Goal: Task Accomplishment & Management: Manage account settings

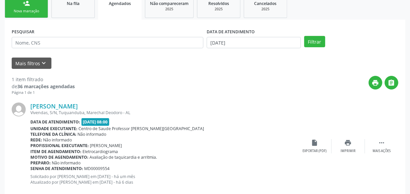
scroll to position [127, 0]
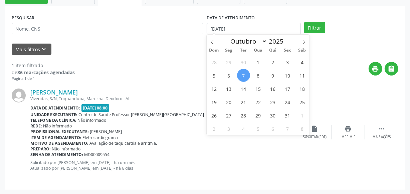
click at [243, 76] on span "7" at bounding box center [243, 75] width 13 height 13
type input "[DATE]"
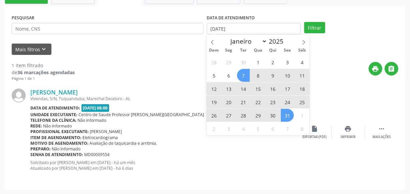
click at [286, 115] on span "31" at bounding box center [286, 115] width 13 height 13
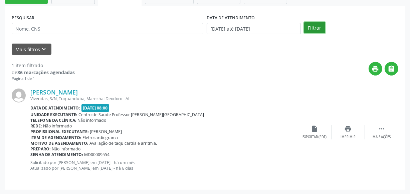
click at [318, 29] on button "Filtrar" at bounding box center [314, 27] width 21 height 11
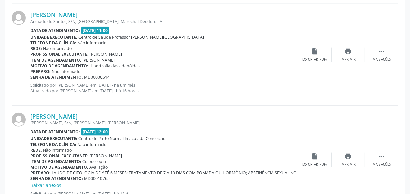
scroll to position [704, 0]
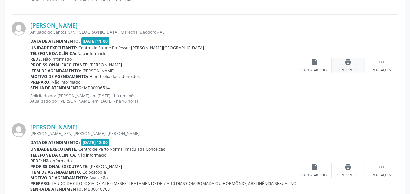
click at [347, 63] on icon "print" at bounding box center [347, 61] width 7 height 7
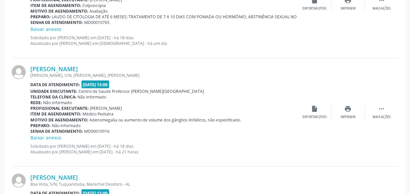
scroll to position [885, 0]
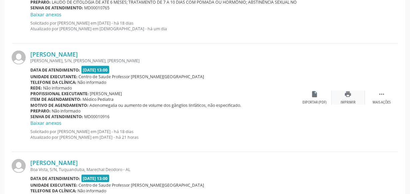
click at [345, 92] on icon "print" at bounding box center [347, 94] width 7 height 7
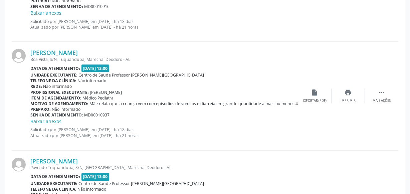
scroll to position [1007, 0]
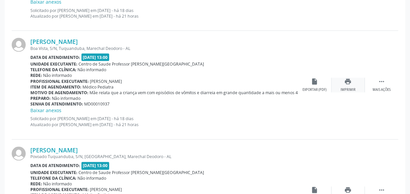
click at [347, 80] on icon "print" at bounding box center [347, 81] width 7 height 7
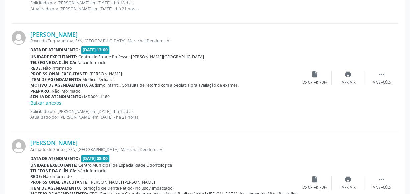
scroll to position [1128, 0]
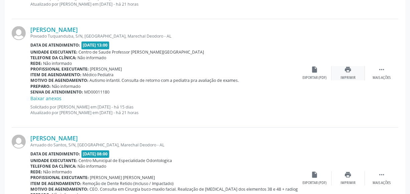
click at [333, 75] on div "print Imprimir" at bounding box center [347, 73] width 33 height 14
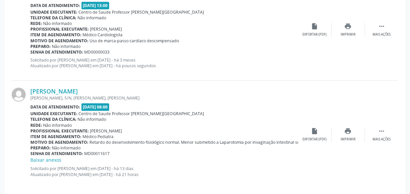
scroll to position [1485, 0]
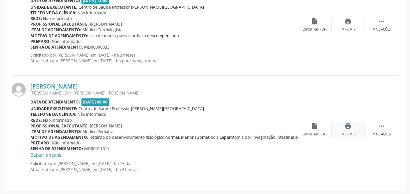
click at [342, 127] on div "print Imprimir" at bounding box center [347, 130] width 33 height 14
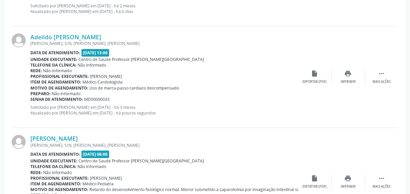
scroll to position [1425, 0]
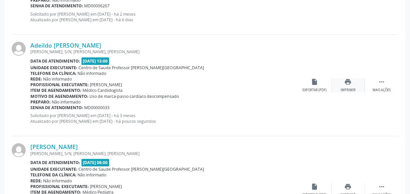
click at [345, 85] on div "print Imprimir" at bounding box center [347, 85] width 33 height 14
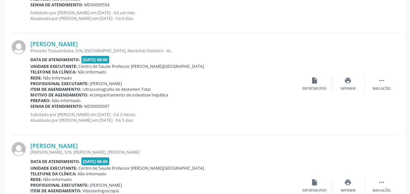
scroll to position [60, 0]
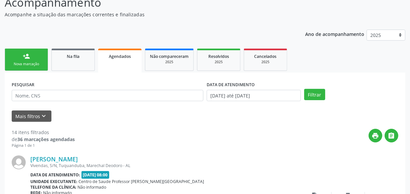
click at [36, 66] on link "person_add Nova marcação" at bounding box center [26, 60] width 43 height 22
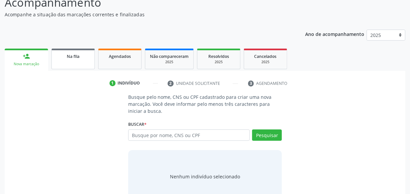
click at [91, 61] on link "Na fila" at bounding box center [72, 59] width 43 height 21
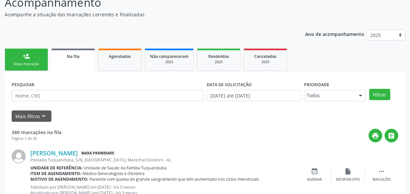
click at [84, 85] on div "PESQUISAR" at bounding box center [107, 93] width 195 height 26
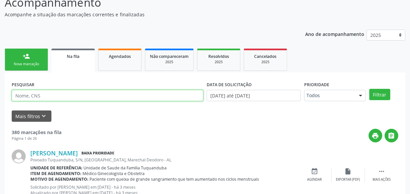
click at [83, 93] on input "text" at bounding box center [107, 95] width 191 height 11
click at [369, 89] on button "Filtrar" at bounding box center [379, 94] width 21 height 11
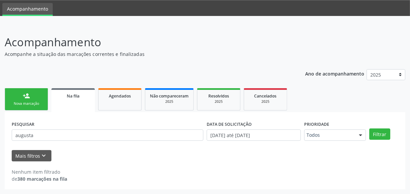
scroll to position [20, 0]
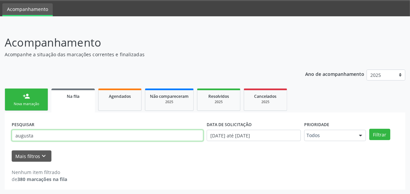
drag, startPoint x: 42, startPoint y: 137, endPoint x: 0, endPoint y: 129, distance: 42.4
click at [0, 129] on div "Acompanhamento Acompanhe a situação das marcações correntes e finalizadas Relat…" at bounding box center [205, 110] width 410 height 169
type input "[PERSON_NAME]"
click at [369, 129] on button "Filtrar" at bounding box center [379, 134] width 21 height 11
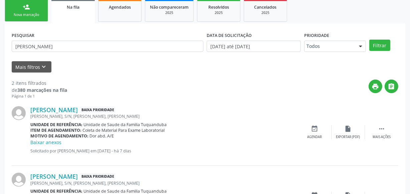
scroll to position [142, 0]
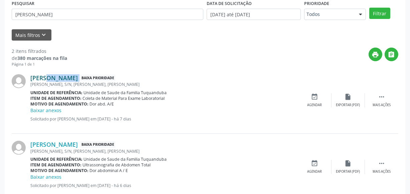
drag, startPoint x: 94, startPoint y: 80, endPoint x: 32, endPoint y: 79, distance: 62.7
click at [32, 79] on div "[PERSON_NAME] Baixa Prioridade" at bounding box center [163, 77] width 267 height 7
copy div "[PERSON_NAME]"
click at [6, 105] on div "PESQUISAR mauro DATA DE SOLICITAÇÃO [DATE] até [DATE] Prioridade Todos Todos Ba…" at bounding box center [205, 99] width 400 height 216
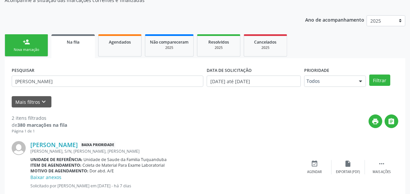
scroll to position [51, 0]
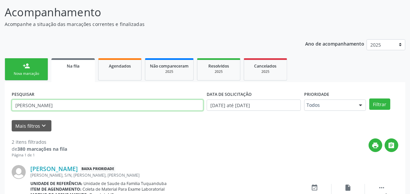
drag, startPoint x: 37, startPoint y: 104, endPoint x: 0, endPoint y: 105, distance: 37.4
click at [0, 105] on div "Acompanhamento Acompanhe a situação das marcações correntes e finalizadas Relat…" at bounding box center [205, 149] width 410 height 308
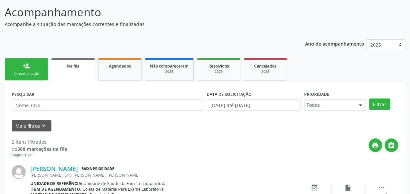
drag, startPoint x: 44, startPoint y: 71, endPoint x: 89, endPoint y: 66, distance: 45.6
click at [44, 71] on link "person_add Nova marcação" at bounding box center [26, 69] width 43 height 22
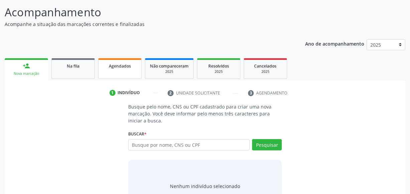
click at [123, 66] on span "Agendados" at bounding box center [120, 66] width 22 height 6
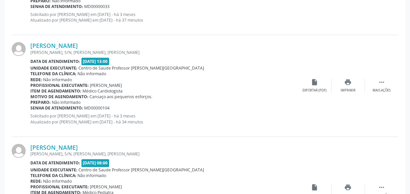
scroll to position [1526, 0]
click at [342, 83] on div "print Imprimir" at bounding box center [347, 85] width 33 height 14
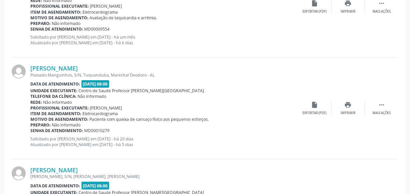
scroll to position [0, 0]
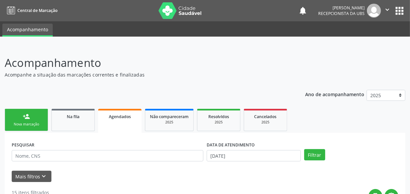
click at [32, 120] on link "person_add Nova marcação" at bounding box center [26, 120] width 43 height 22
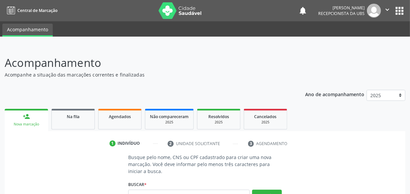
click at [313, 79] on div "Acompanhamento Acompanhe a situação das marcações correntes e finalizadas Relat…" at bounding box center [205, 162] width 400 height 214
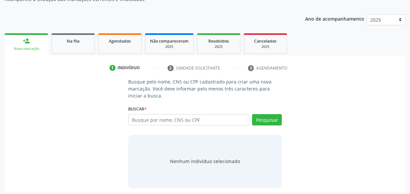
scroll to position [79, 0]
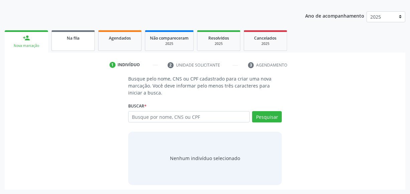
click at [86, 40] on div "Na fila" at bounding box center [72, 37] width 33 height 7
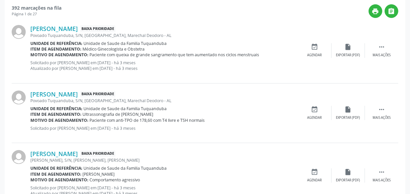
scroll to position [351, 0]
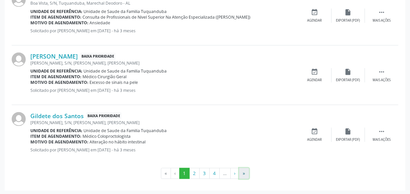
click at [244, 172] on button "»" at bounding box center [244, 173] width 10 height 11
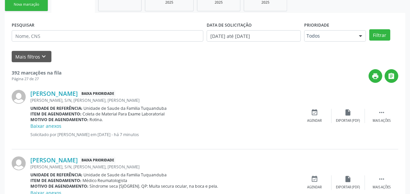
scroll to position [121, 0]
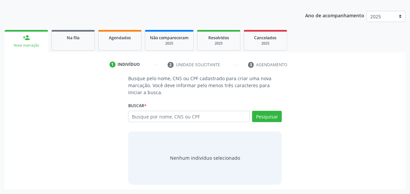
scroll to position [79, 0]
click at [117, 43] on link "Agendados" at bounding box center [119, 40] width 43 height 21
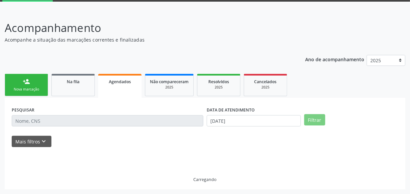
click at [80, 37] on p "Acompanhe a situação das marcações correntes e finalizadas" at bounding box center [145, 39] width 280 height 7
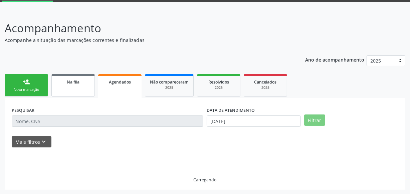
scroll to position [20, 0]
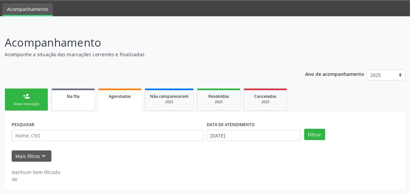
click at [63, 109] on link "Na fila" at bounding box center [72, 100] width 43 height 22
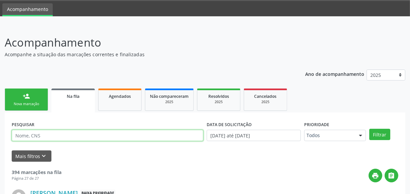
click at [54, 136] on input "text" at bounding box center [107, 135] width 191 height 11
type input "valdenice"
click at [369, 129] on button "Filtrar" at bounding box center [379, 134] width 21 height 11
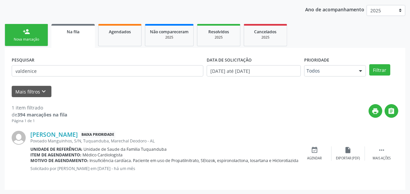
scroll to position [85, 0]
click at [100, 43] on link "Agendados" at bounding box center [119, 35] width 43 height 22
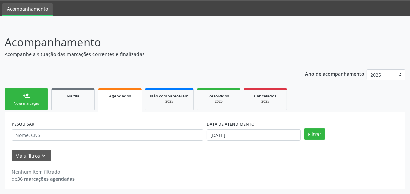
scroll to position [20, 0]
click at [74, 105] on link "Na fila" at bounding box center [72, 100] width 43 height 22
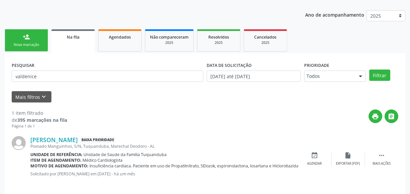
scroll to position [85, 0]
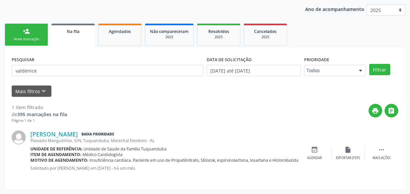
click at [33, 38] on div "Nova marcação" at bounding box center [26, 39] width 33 height 5
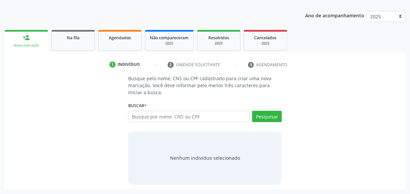
scroll to position [79, 0]
click at [70, 43] on link "Na fila" at bounding box center [72, 40] width 43 height 21
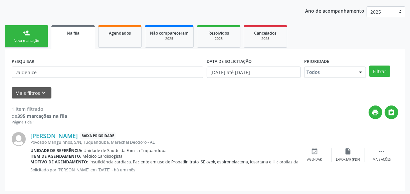
scroll to position [85, 0]
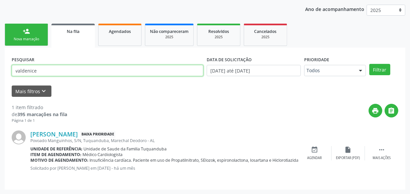
drag, startPoint x: 55, startPoint y: 71, endPoint x: 0, endPoint y: 72, distance: 54.7
click at [0, 72] on div "Acompanhamento Acompanhe a situação das marcações correntes e finalizadas Relat…" at bounding box center [205, 78] width 410 height 234
click at [369, 64] on button "Filtrar" at bounding box center [379, 69] width 21 height 11
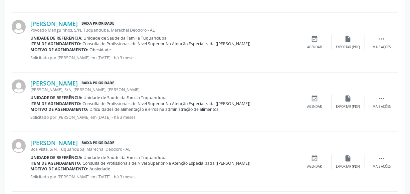
scroll to position [951, 0]
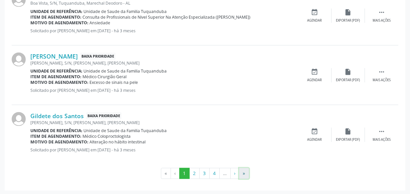
click at [242, 173] on button "»" at bounding box center [244, 173] width 10 height 11
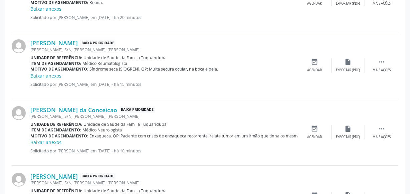
scroll to position [312, 0]
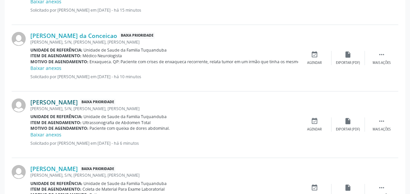
drag, startPoint x: 30, startPoint y: 101, endPoint x: 70, endPoint y: 102, distance: 39.4
click at [70, 102] on div "[PERSON_NAME] Baixa Prioridade [PERSON_NAME], S/N, [PERSON_NAME], Marechal Deod…" at bounding box center [205, 125] width 386 height 67
copy div "[PERSON_NAME]"
click at [183, 101] on div "[PERSON_NAME] Baixa Prioridade" at bounding box center [163, 102] width 267 height 7
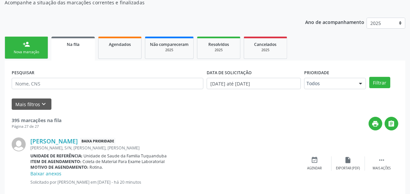
scroll to position [69, 0]
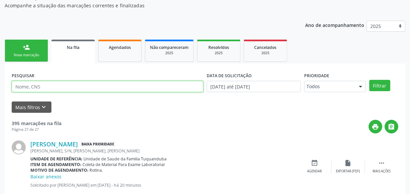
paste input "[PERSON_NAME]"
type input "[PERSON_NAME]"
click at [369, 80] on button "Filtrar" at bounding box center [379, 85] width 21 height 11
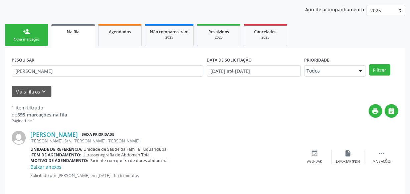
scroll to position [92, 0]
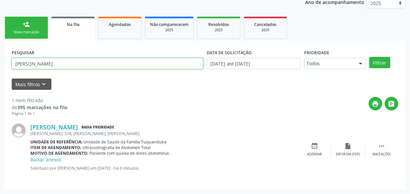
click at [0, 65] on div "Acompanhamento Acompanhe a situação das marcações correntes e finalizadas Relat…" at bounding box center [205, 74] width 410 height 241
click at [369, 57] on button "Filtrar" at bounding box center [379, 62] width 21 height 11
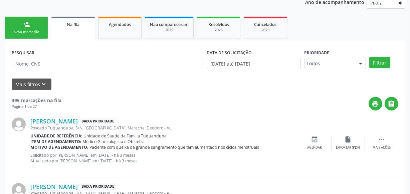
click at [47, 33] on link "person_add Nova marcação" at bounding box center [26, 28] width 43 height 22
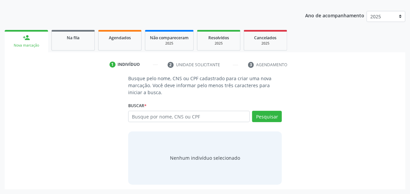
scroll to position [79, 0]
click at [126, 42] on link "Agendados" at bounding box center [119, 40] width 43 height 21
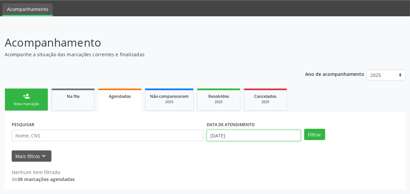
scroll to position [61, 0]
click at [245, 133] on body "Central de Marcação notifications [PERSON_NAME] Recepcionista da UBS  Configur…" at bounding box center [205, 76] width 410 height 194
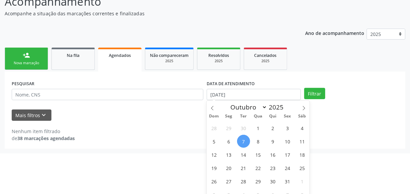
click at [245, 140] on span "7" at bounding box center [243, 141] width 13 height 13
type input "[DATE]"
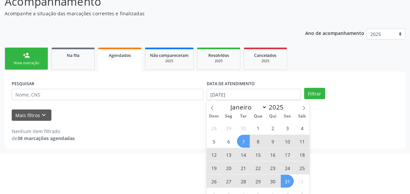
click at [287, 182] on span "31" at bounding box center [286, 181] width 13 height 13
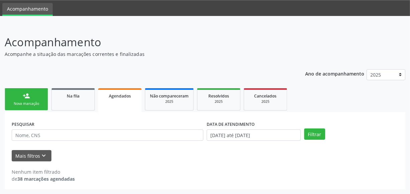
scroll to position [20, 0]
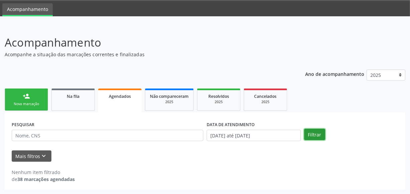
click at [307, 136] on button "Filtrar" at bounding box center [314, 134] width 21 height 11
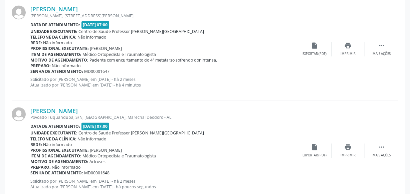
scroll to position [1264, 0]
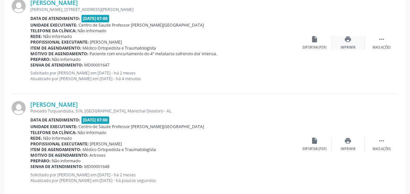
click at [341, 41] on div "print Imprimir" at bounding box center [347, 43] width 33 height 14
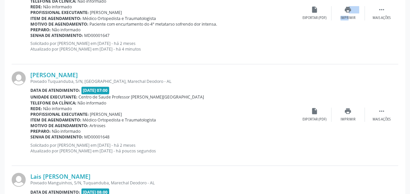
scroll to position [1294, 0]
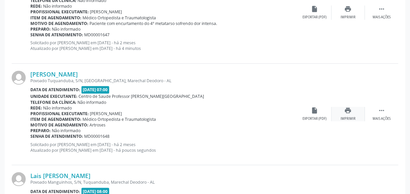
click at [351, 110] on icon "print" at bounding box center [347, 110] width 7 height 7
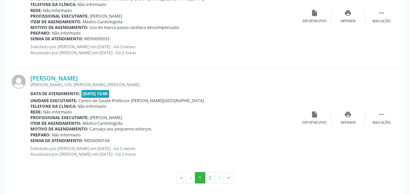
scroll to position [1599, 0]
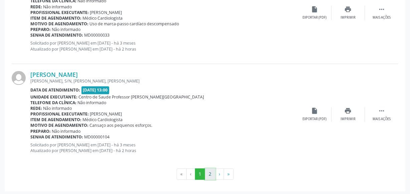
click at [210, 173] on button "2" at bounding box center [210, 174] width 10 height 11
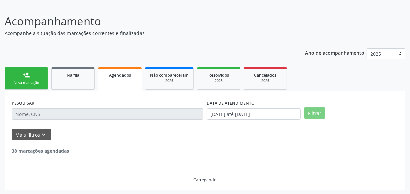
scroll to position [153, 0]
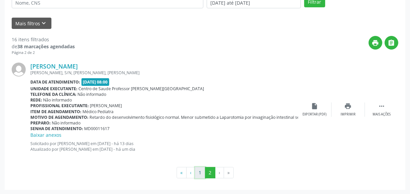
click at [202, 172] on button "1" at bounding box center [200, 172] width 10 height 11
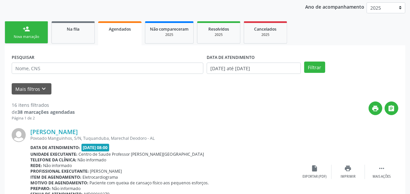
scroll to position [83, 0]
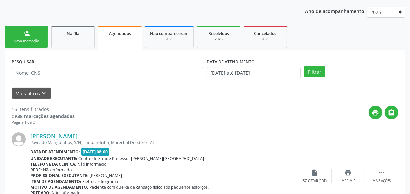
click at [36, 41] on div "Nova marcação" at bounding box center [26, 41] width 33 height 5
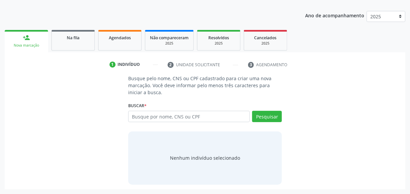
scroll to position [79, 0]
click at [101, 47] on link "Agendados" at bounding box center [119, 40] width 43 height 21
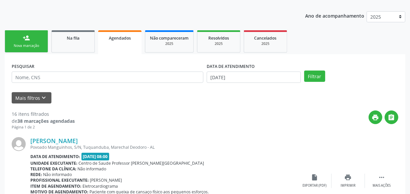
click at [26, 50] on link "person_add Nova marcação" at bounding box center [26, 41] width 43 height 22
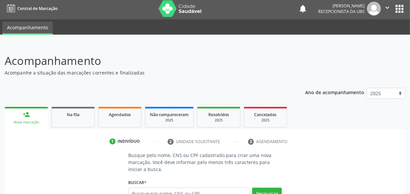
scroll to position [0, 0]
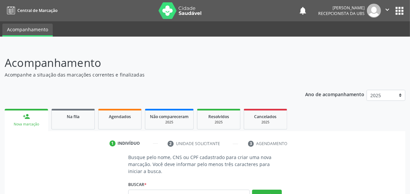
click at [386, 11] on icon "" at bounding box center [386, 9] width 7 height 7
click at [371, 42] on link "Sair" at bounding box center [370, 40] width 46 height 9
